Goal: Transaction & Acquisition: Purchase product/service

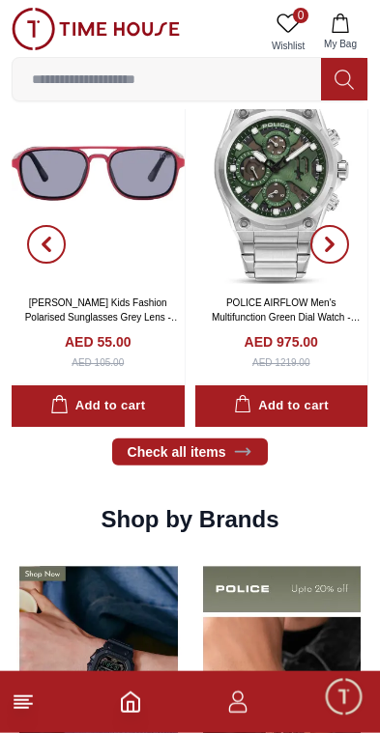
scroll to position [1071, 0]
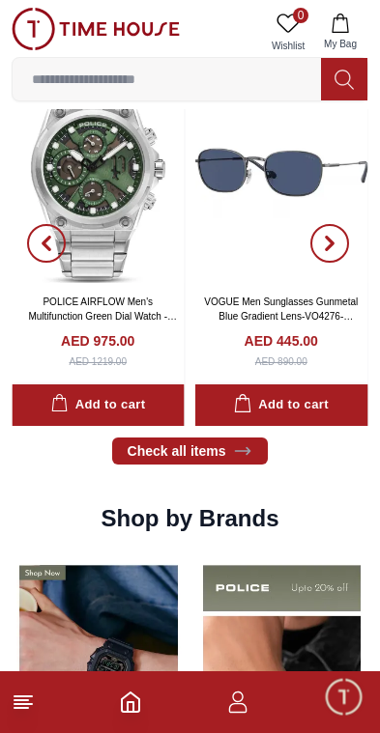
click at [25, 696] on line at bounding box center [22, 696] width 17 height 0
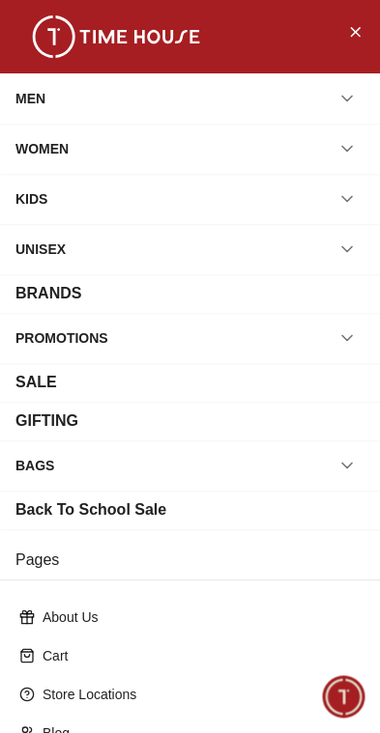
click at [35, 148] on div "WOMEN" at bounding box center [41, 148] width 53 height 35
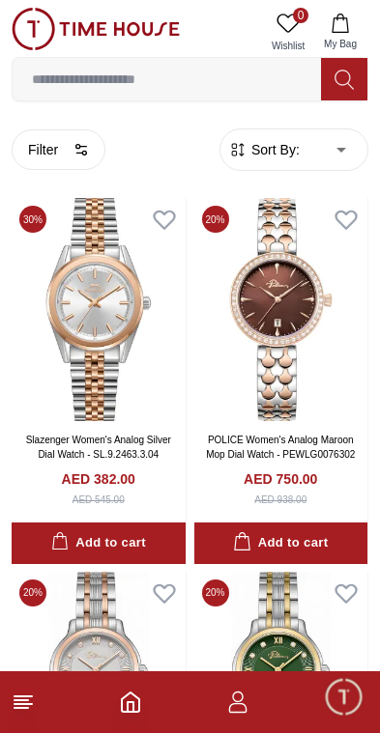
click at [53, 156] on button "Filter" at bounding box center [59, 149] width 94 height 41
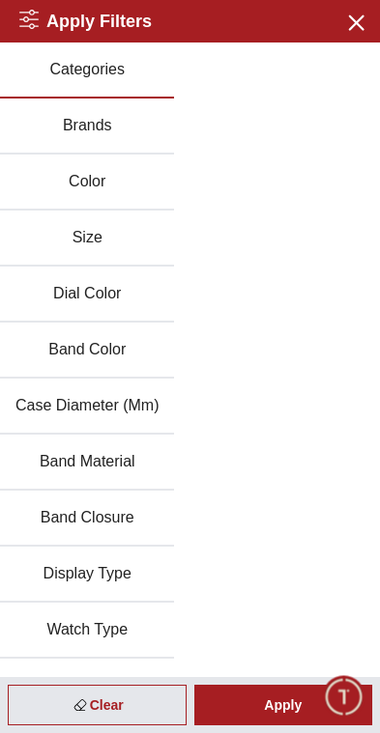
click at [50, 128] on button "Brands" at bounding box center [87, 127] width 174 height 56
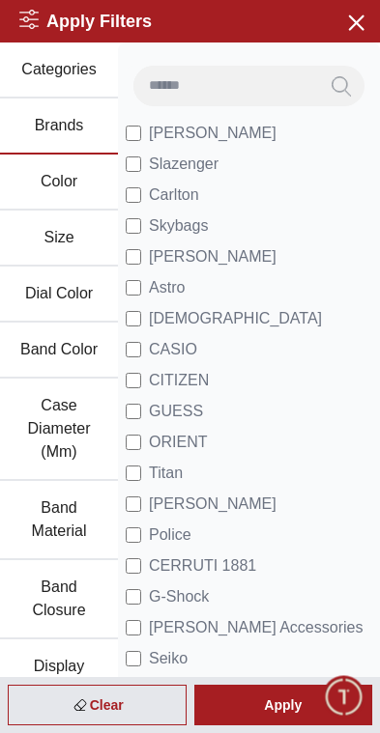
click at [144, 129] on label "[PERSON_NAME]" at bounding box center [201, 133] width 151 height 23
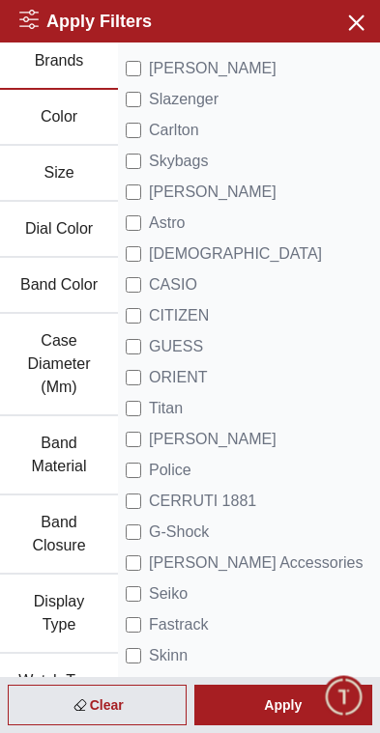
scroll to position [64, 0]
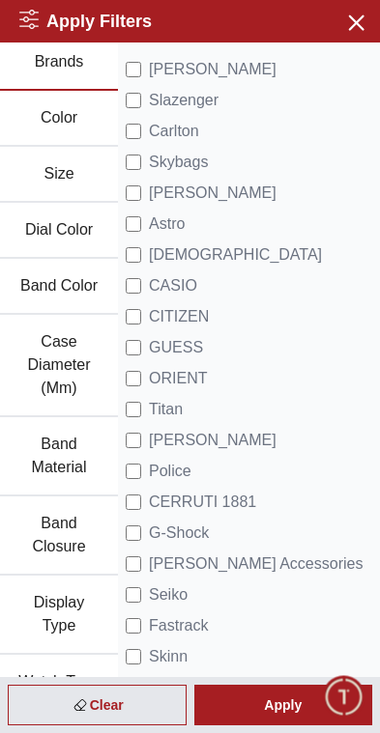
click at [249, 701] on div "Apply" at bounding box center [283, 705] width 179 height 41
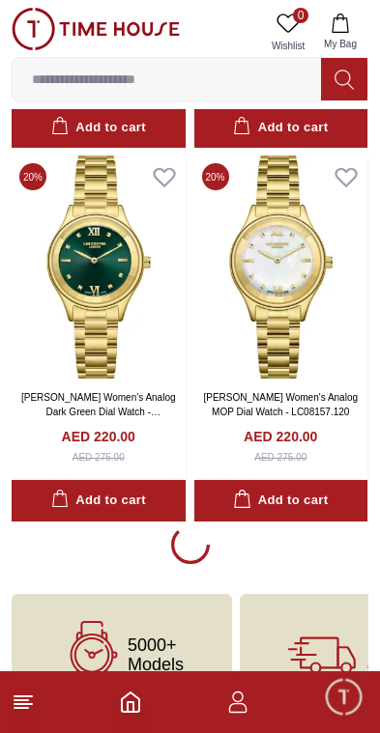
scroll to position [3418, 0]
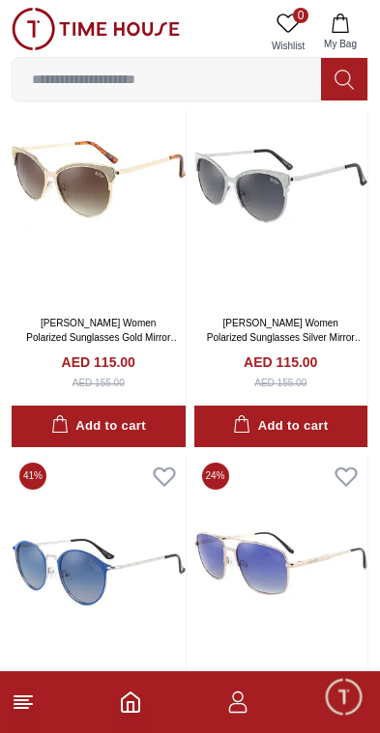
scroll to position [8403, 0]
